Goal: Transaction & Acquisition: Download file/media

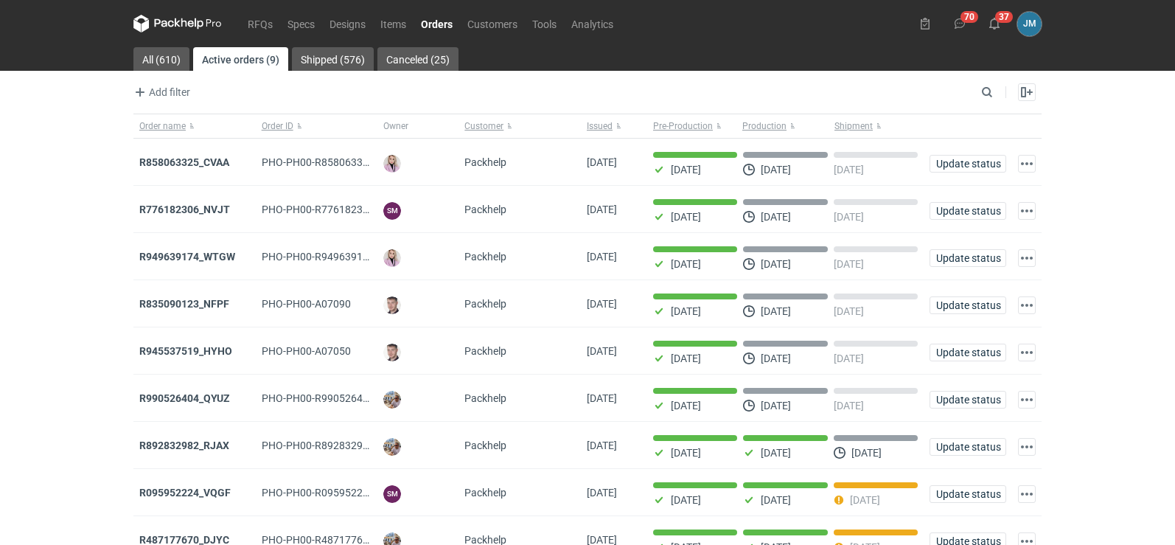
click at [183, 29] on icon at bounding box center [177, 24] width 88 height 18
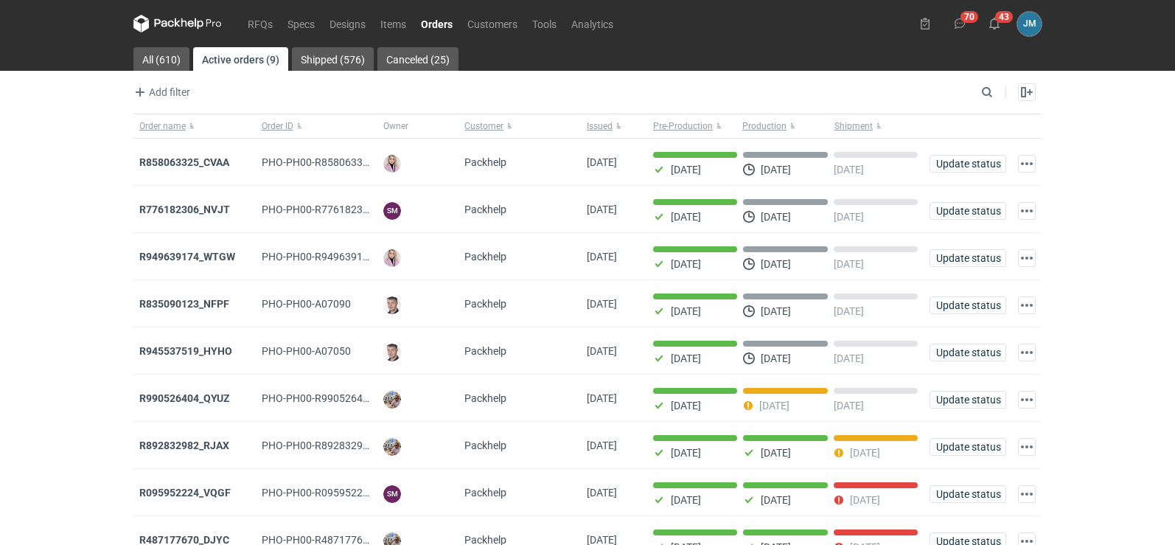
click at [183, 29] on icon at bounding box center [177, 24] width 88 height 18
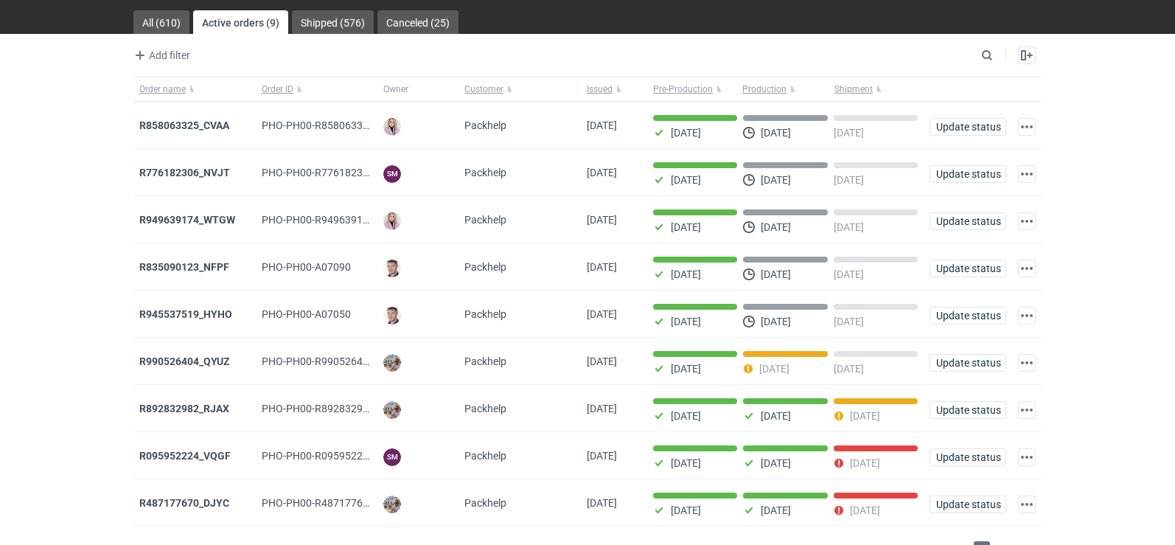
scroll to position [72, 0]
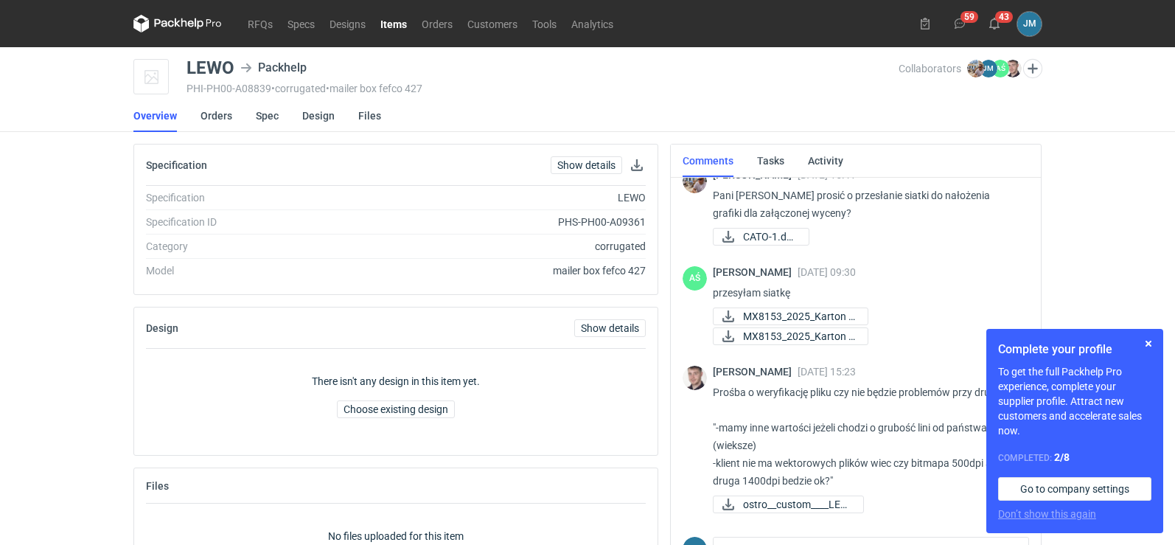
scroll to position [19, 0]
click at [1147, 340] on button "button" at bounding box center [1148, 344] width 18 height 18
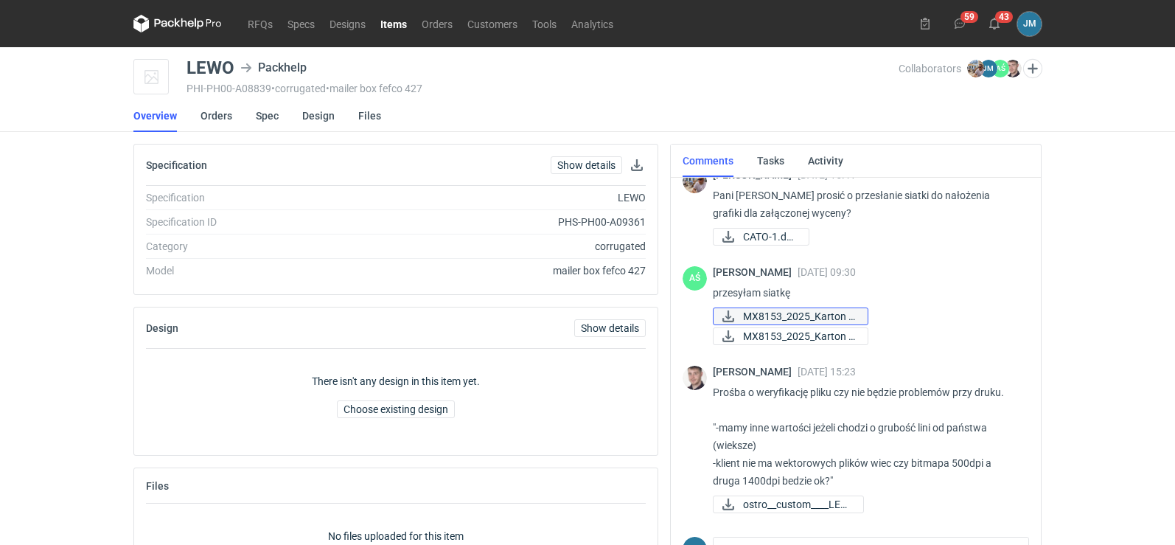
click at [809, 322] on span "MX8153_2025_Karton F..." at bounding box center [799, 316] width 113 height 16
click at [483, 114] on nav "Overview Orders Spec Design Files" at bounding box center [587, 115] width 908 height 32
click at [314, 113] on link "Design" at bounding box center [318, 115] width 32 height 32
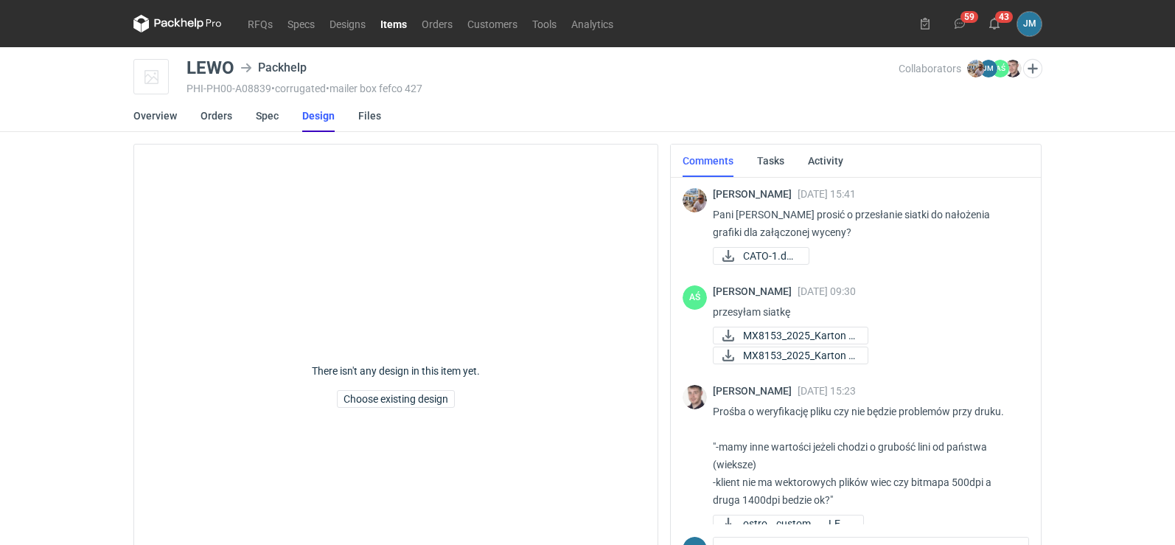
scroll to position [19, 0]
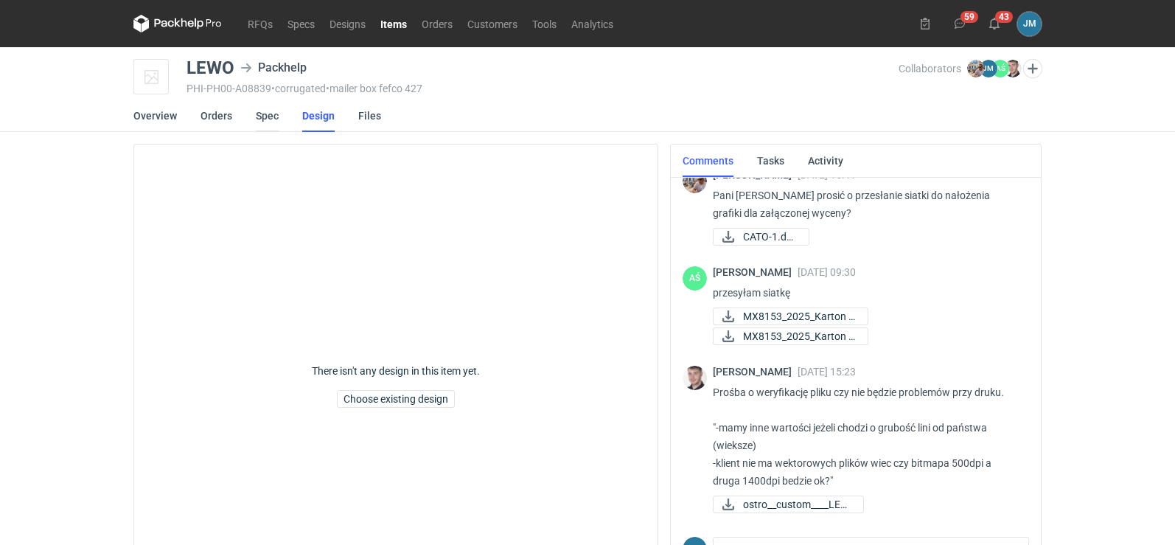
click at [256, 113] on link "Spec" at bounding box center [267, 115] width 23 height 32
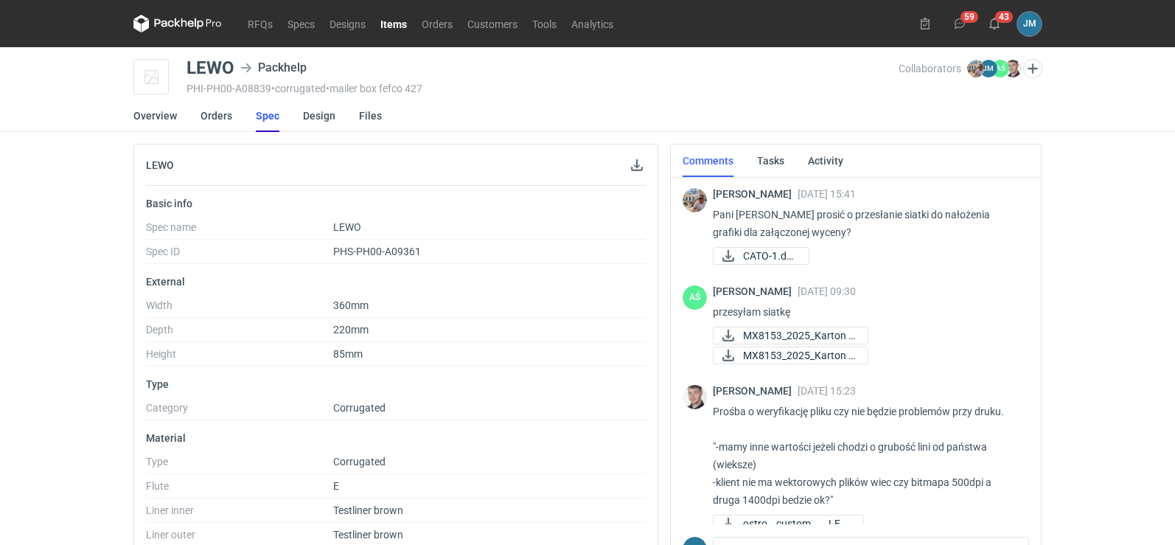
scroll to position [19, 0]
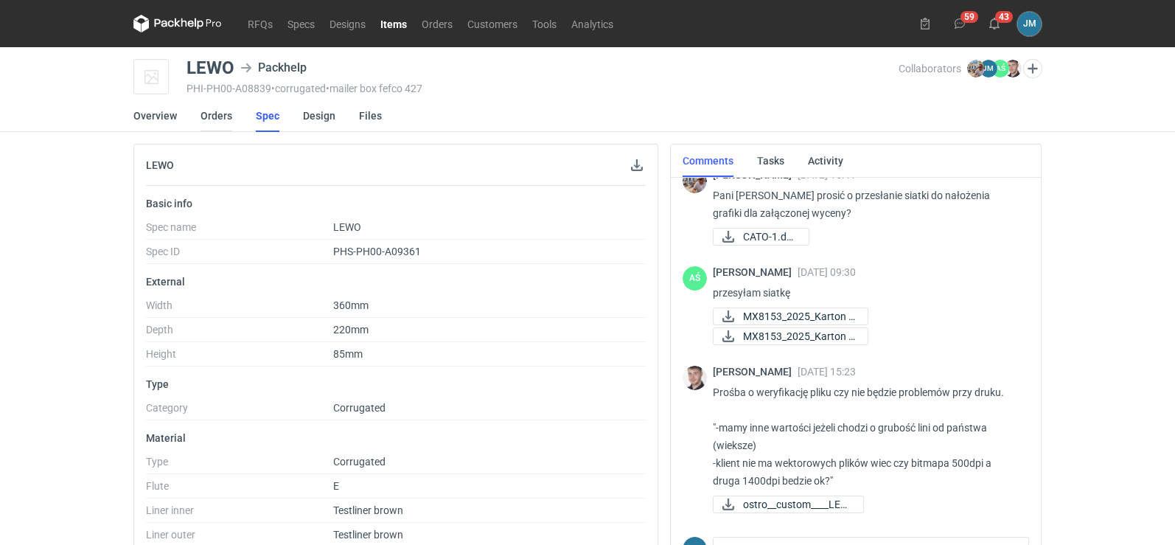
click at [209, 119] on link "Orders" at bounding box center [216, 115] width 32 height 32
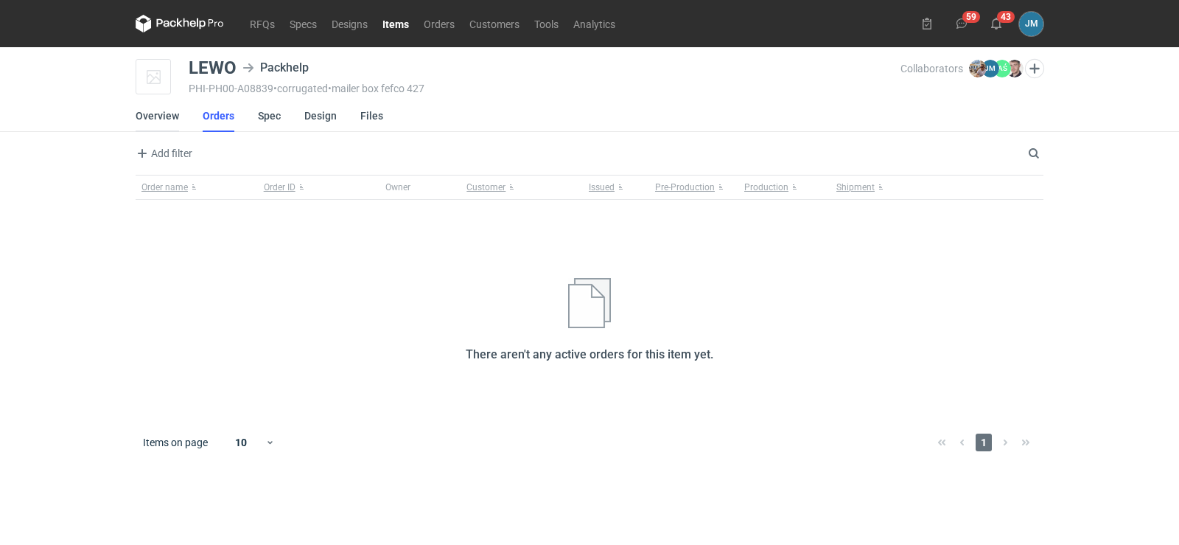
click at [164, 120] on link "Overview" at bounding box center [157, 115] width 43 height 32
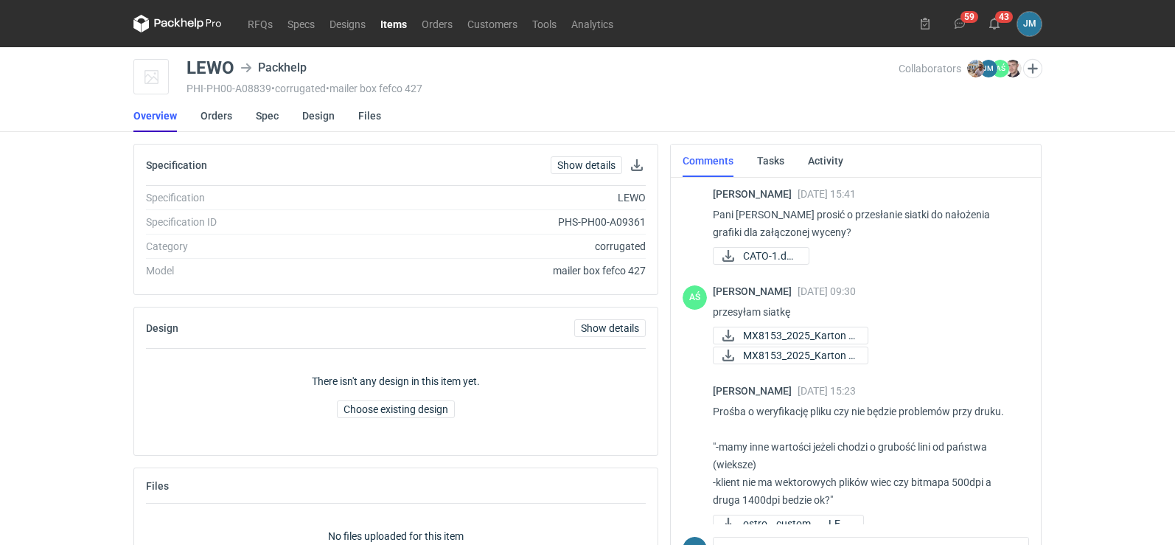
scroll to position [19, 0]
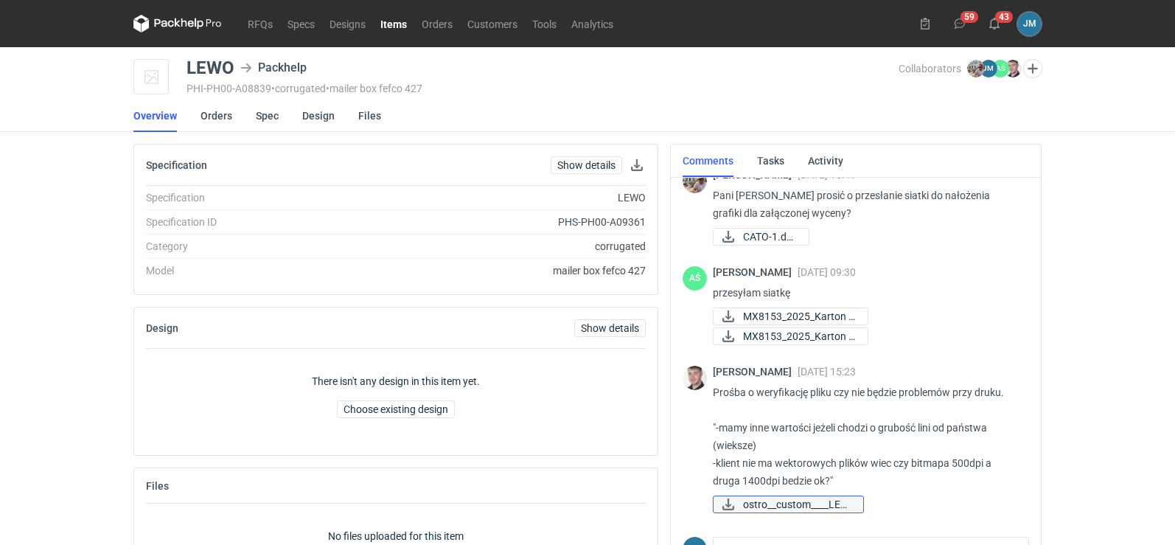
click at [767, 500] on span "ostro__custom____LEW..." at bounding box center [797, 504] width 108 height 16
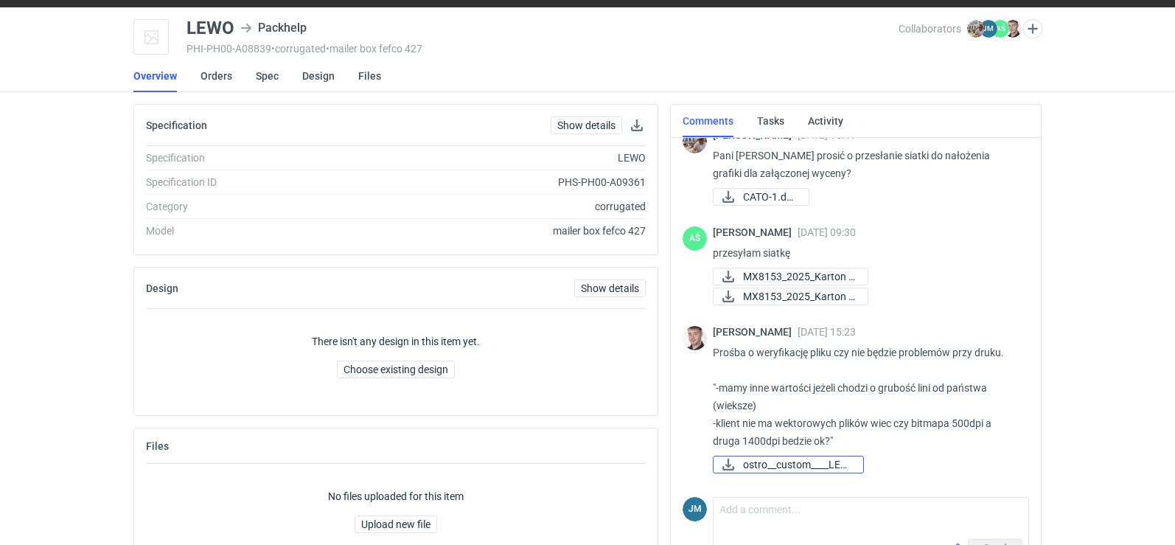
scroll to position [0, 0]
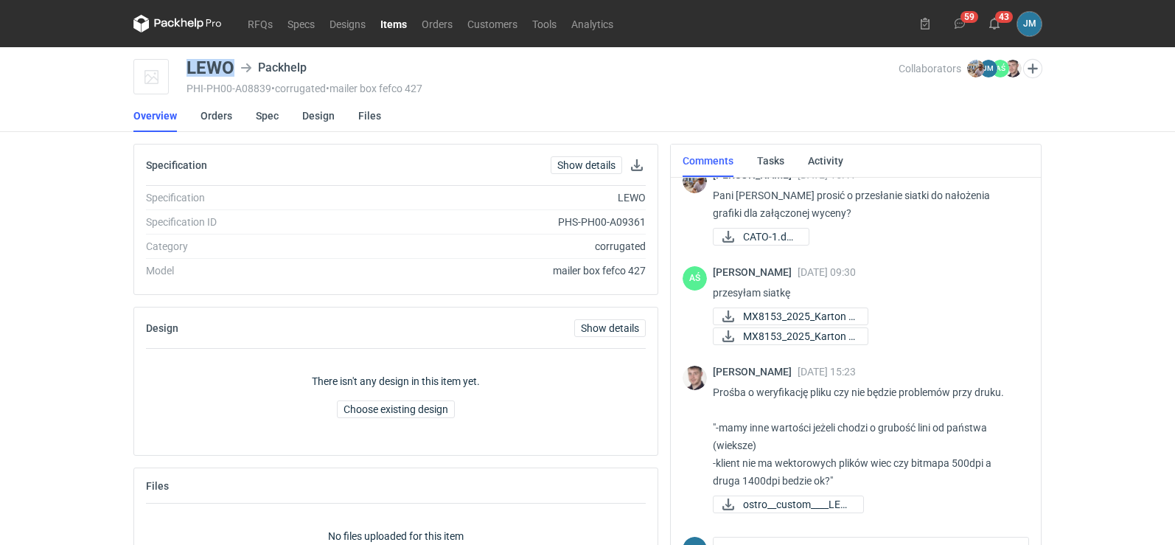
drag, startPoint x: 244, startPoint y: 71, endPoint x: 184, endPoint y: 63, distance: 60.2
click at [184, 63] on div "LEWO Packhelp PHI-PH00-A08839 • corrugated • mailer box fefco 427 Collaborators…" at bounding box center [587, 77] width 908 height 37
copy div "LEWO"
click at [780, 505] on span "ostro__custom____LEW..." at bounding box center [797, 504] width 108 height 16
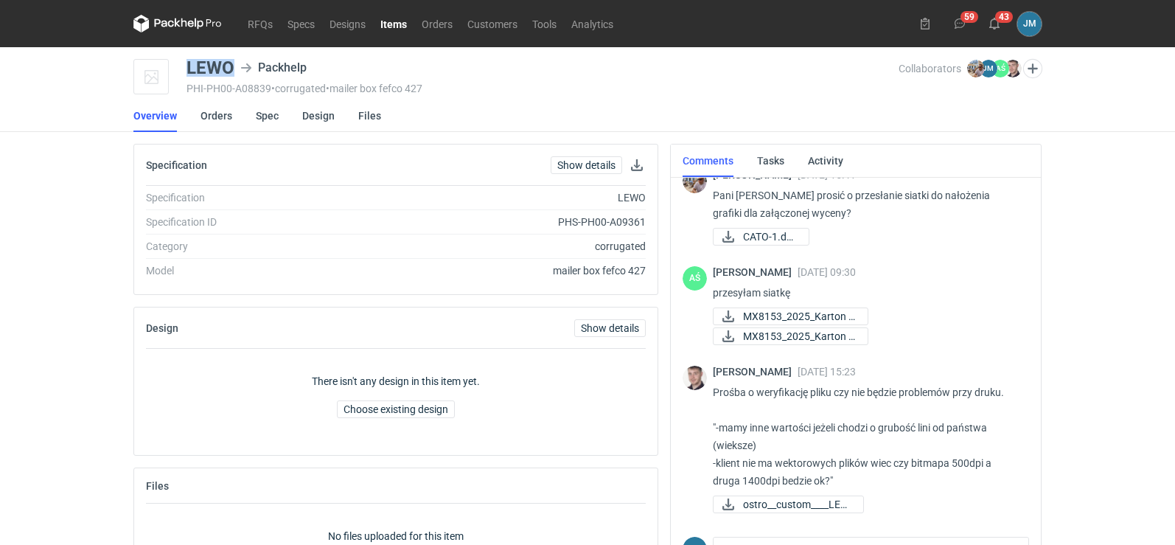
click at [210, 24] on icon at bounding box center [177, 24] width 88 height 18
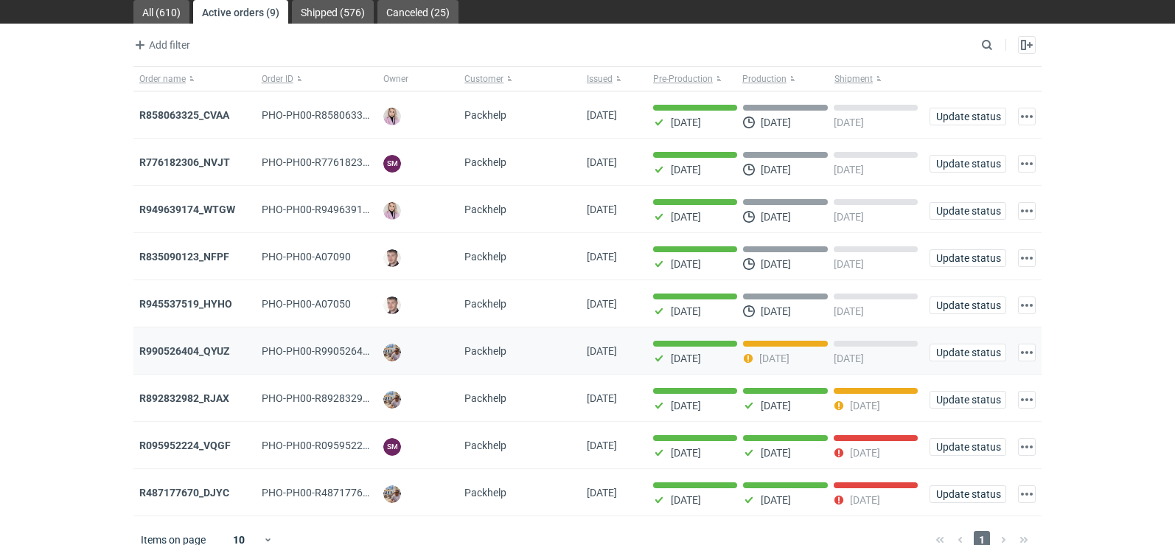
scroll to position [72, 0]
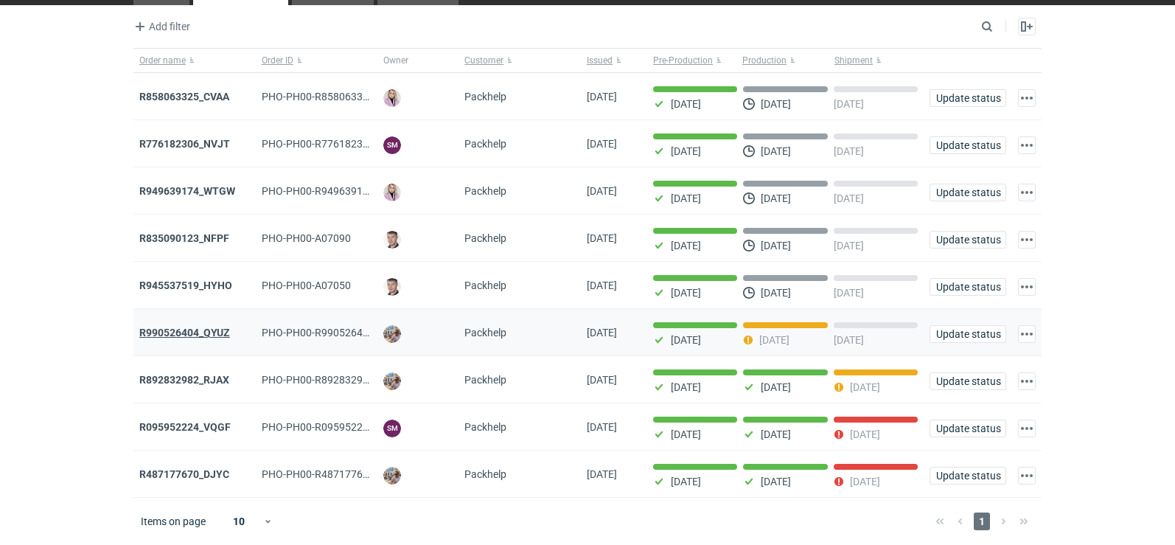
click at [185, 332] on strong "R990526404_QYUZ" at bounding box center [184, 332] width 91 height 12
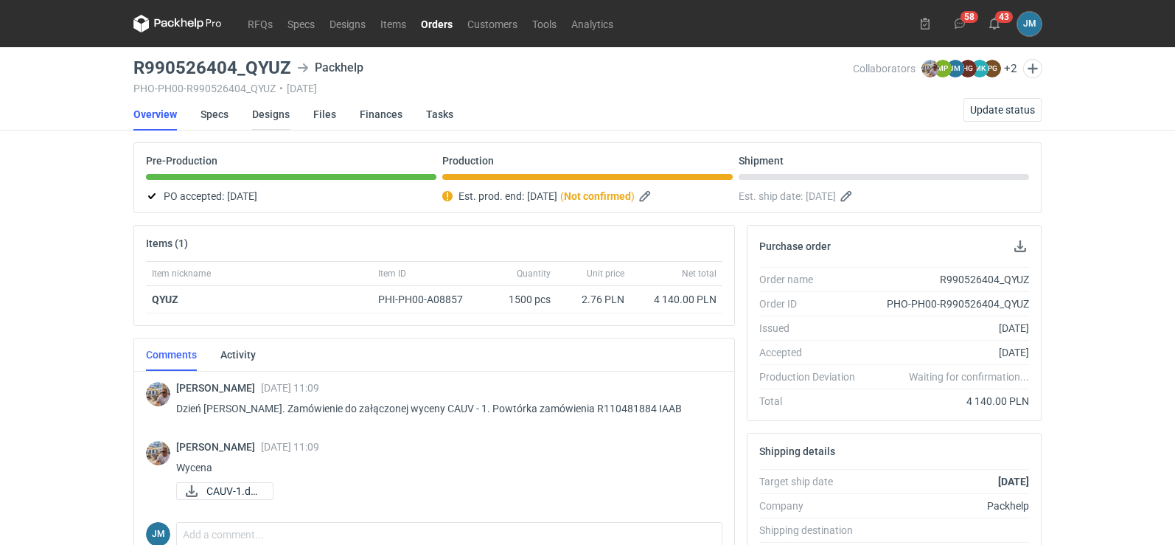
click at [275, 121] on link "Designs" at bounding box center [271, 114] width 38 height 32
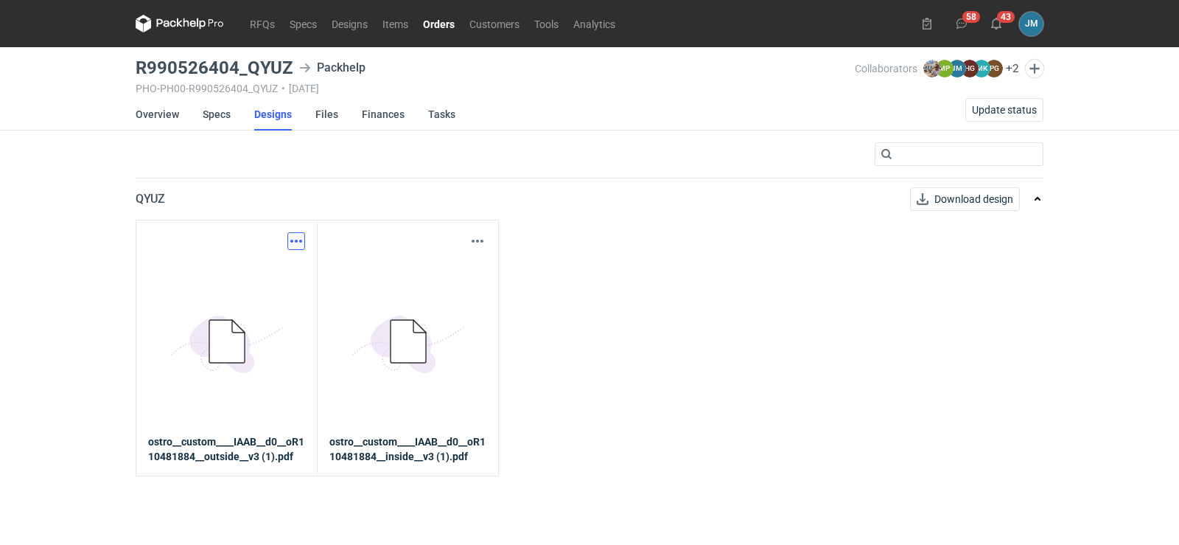
click at [301, 243] on button "button" at bounding box center [296, 241] width 18 height 18
click at [260, 276] on link "Download design part" at bounding box center [232, 274] width 136 height 24
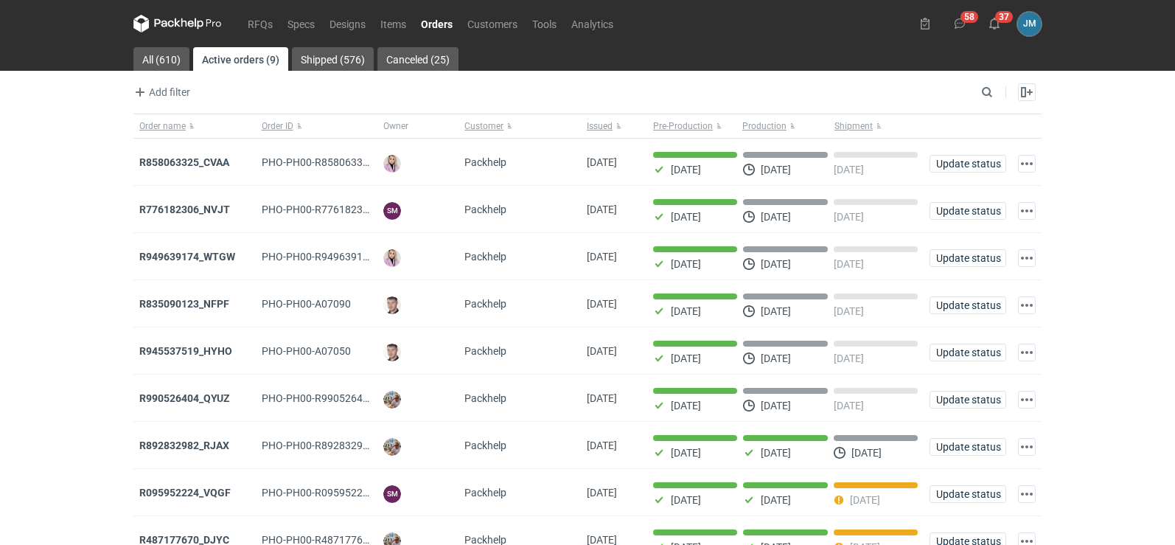
click at [184, 24] on icon at bounding box center [177, 24] width 88 height 18
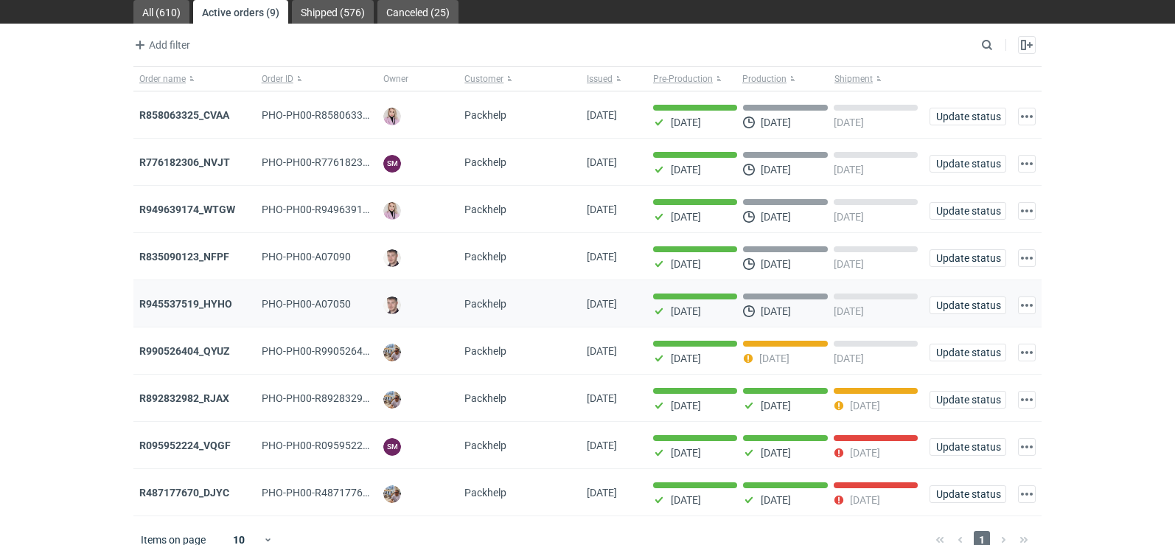
scroll to position [72, 0]
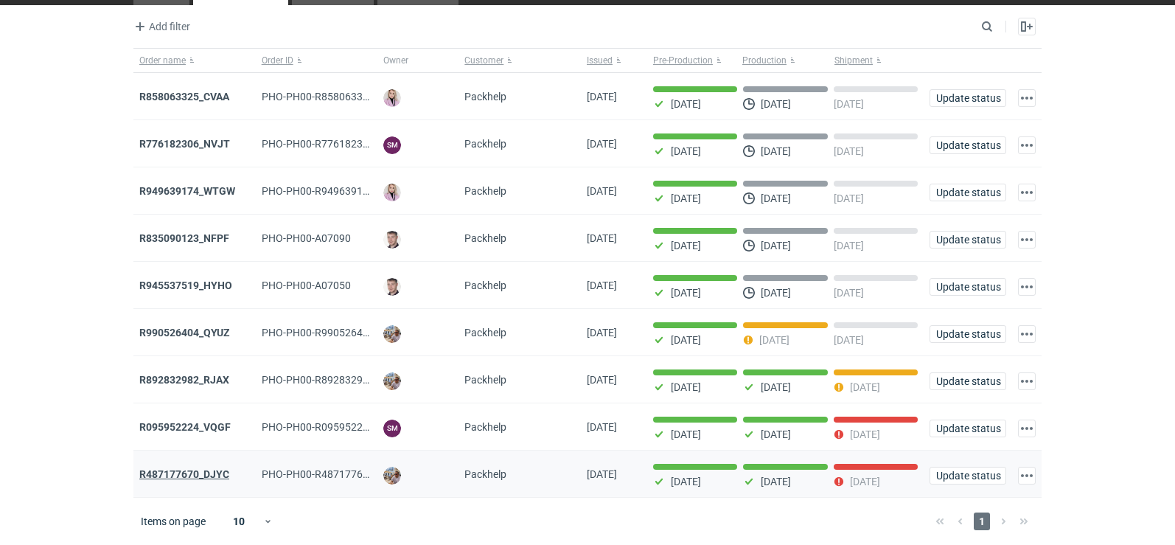
click at [200, 476] on strong "R487177670_DJYC" at bounding box center [184, 474] width 90 height 12
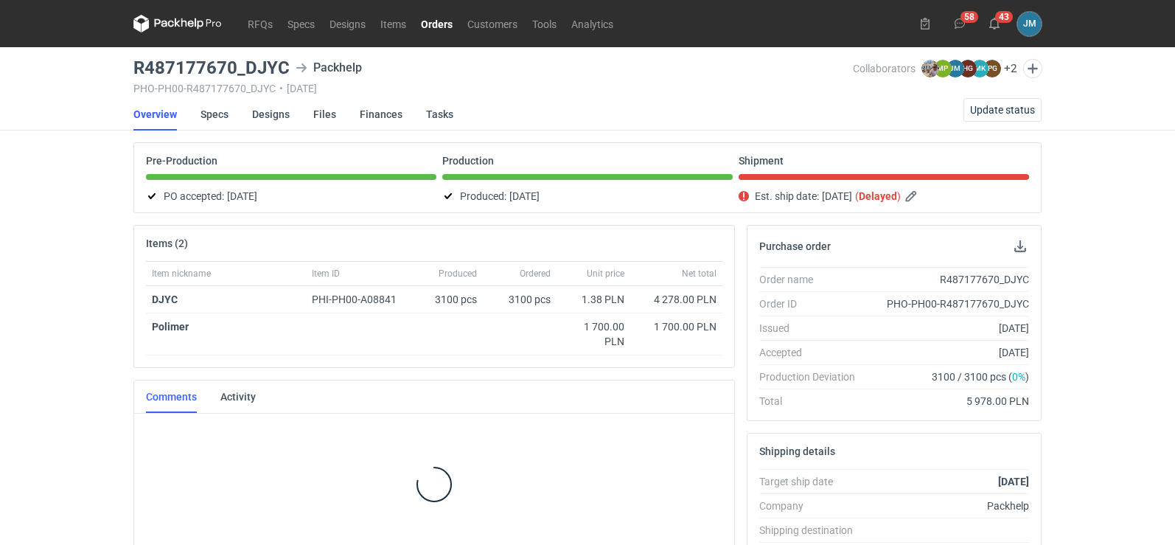
scroll to position [9, 0]
